Goal: Task Accomplishment & Management: Manage account settings

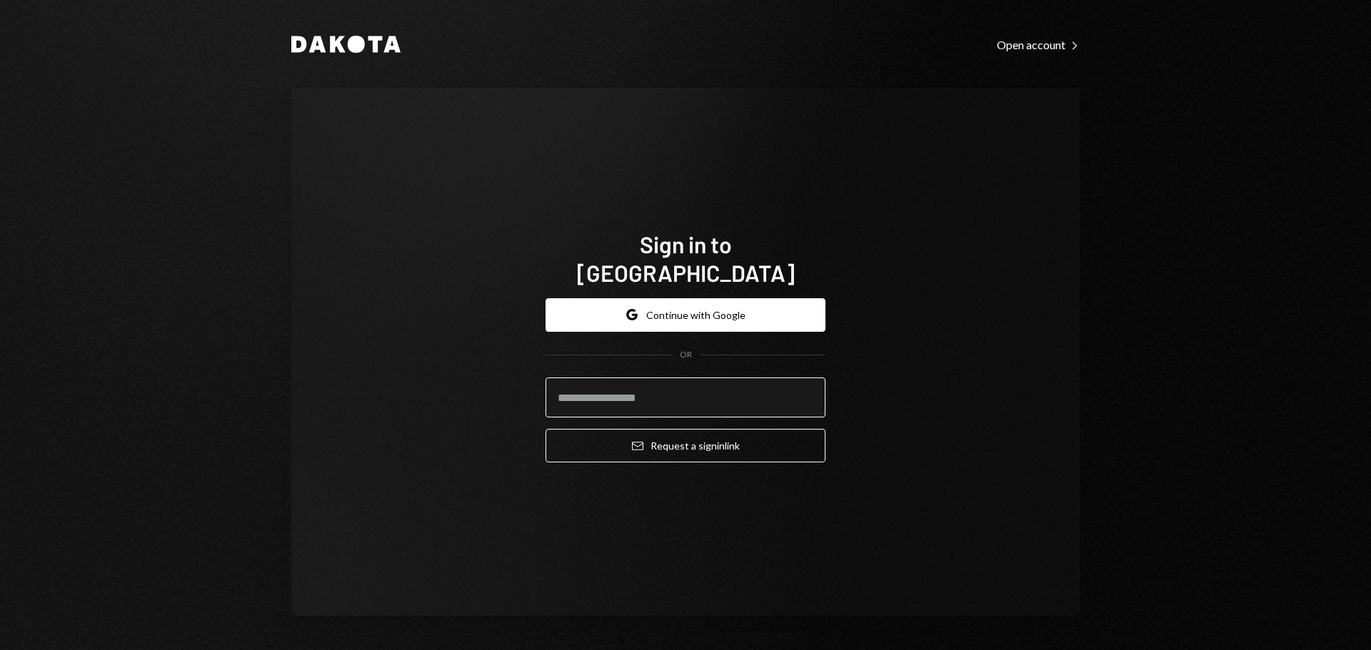
click at [588, 378] on input "email" at bounding box center [685, 398] width 280 height 40
type input "**********"
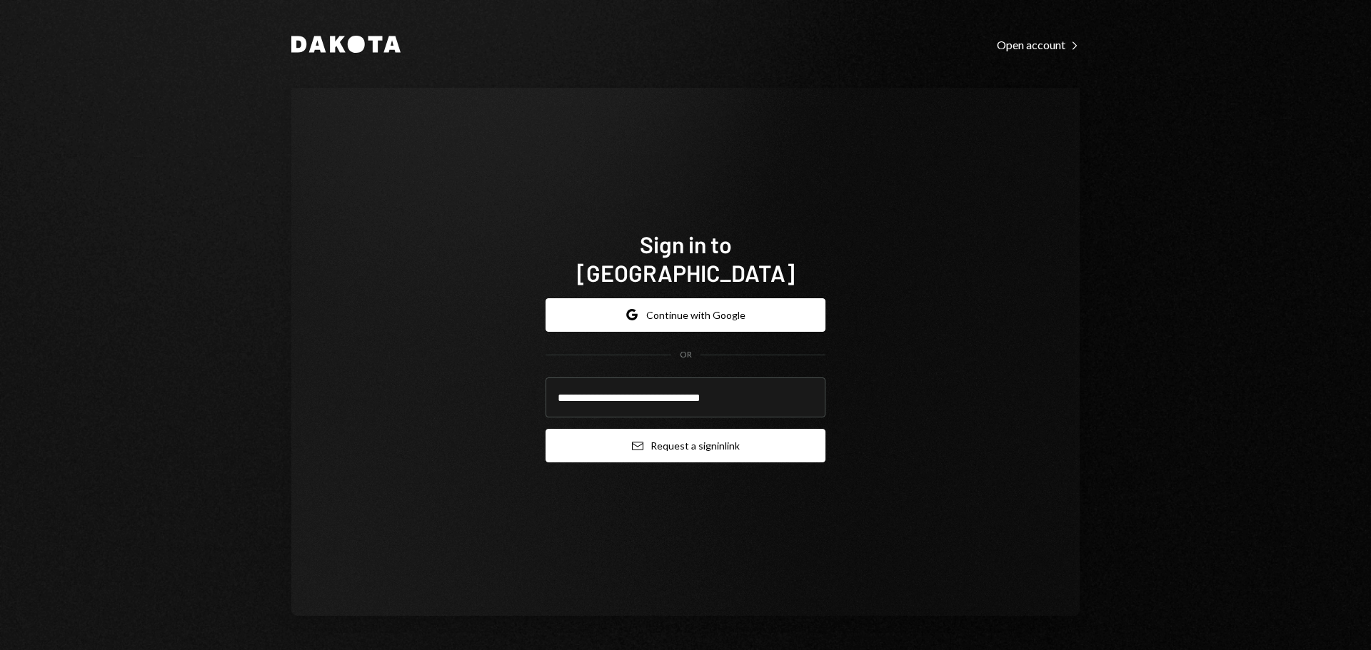
click at [638, 441] on button "Email Request a sign in link" at bounding box center [685, 446] width 280 height 34
